Goal: Find specific page/section: Find specific page/section

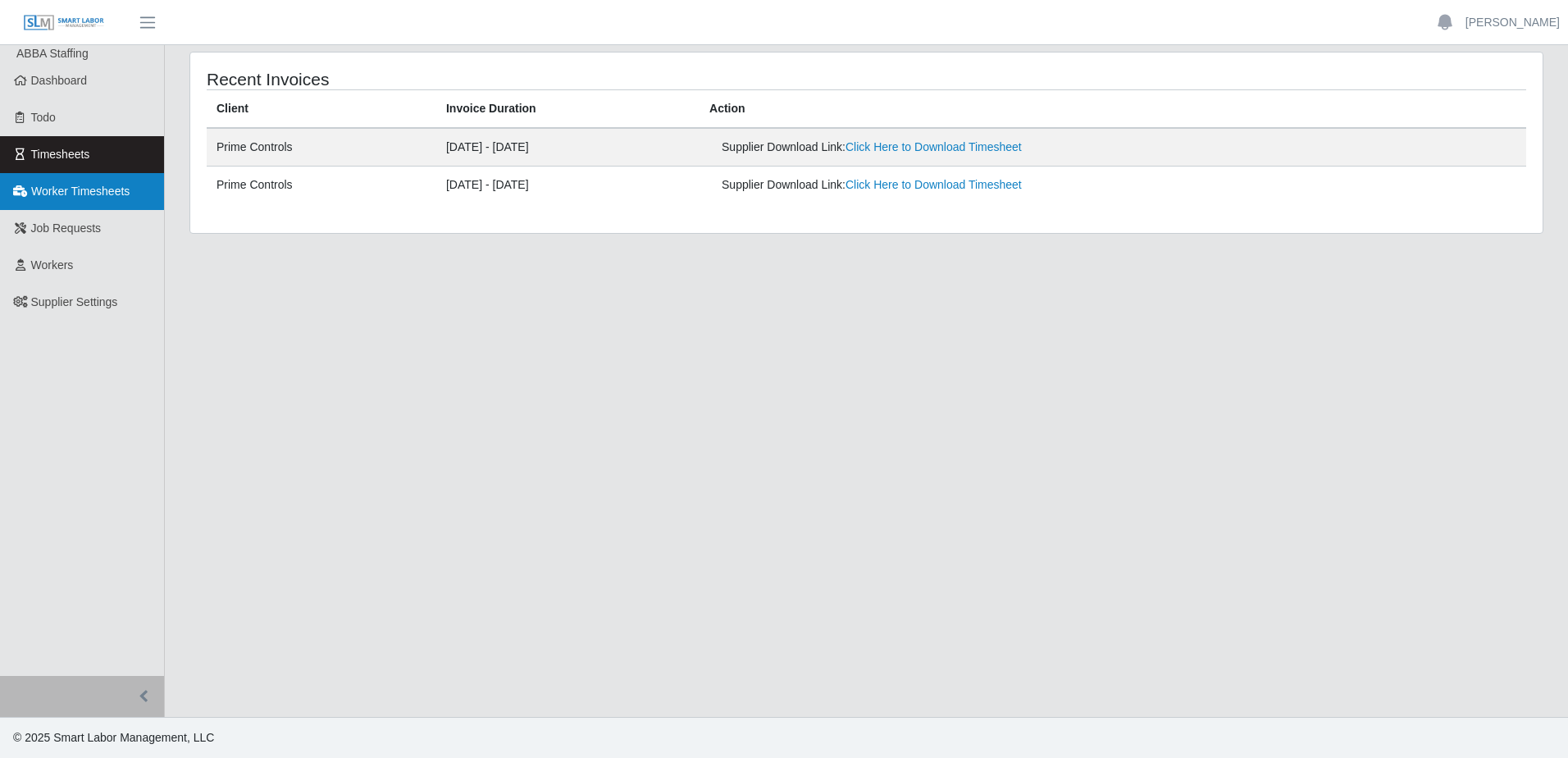
click at [84, 201] on link "Worker Timesheets" at bounding box center [82, 191] width 164 height 37
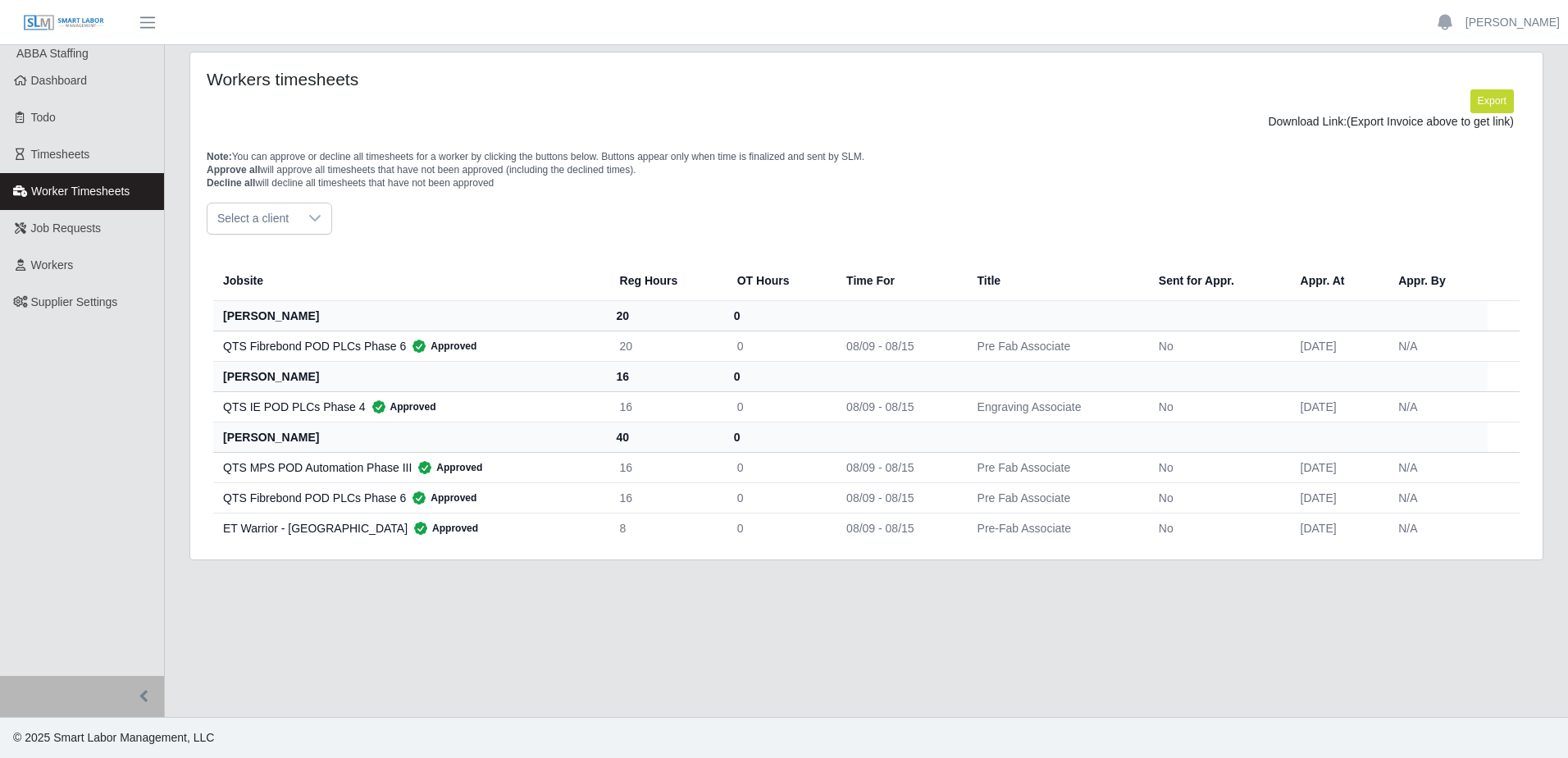
click at [557, 610] on main "Workers timesheets Export Download Link: (Export Invoice above to get link) Not…" at bounding box center [867, 380] width 1404 height 672
click at [538, 621] on main "Workers timesheets Export Download Link: (Export Invoice above to get link) Not…" at bounding box center [867, 380] width 1404 height 672
click at [590, 616] on main "Workers timesheets Export Download Link: (Export Invoice above to get link) Not…" at bounding box center [867, 380] width 1404 height 672
